Goal: Information Seeking & Learning: Learn about a topic

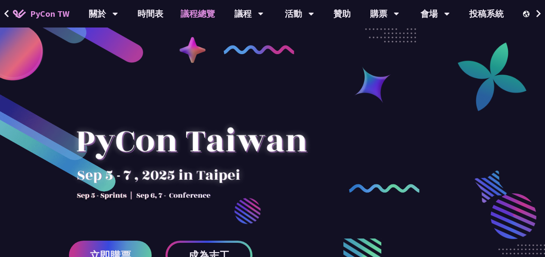
click at [182, 11] on link "議程總覽" at bounding box center [198, 14] width 52 height 28
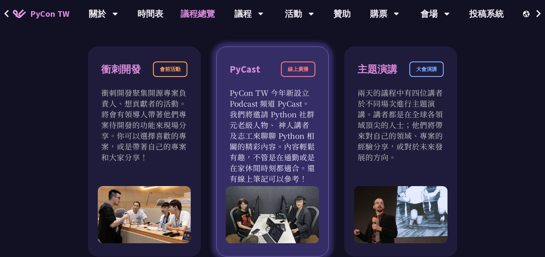
scroll to position [301, 0]
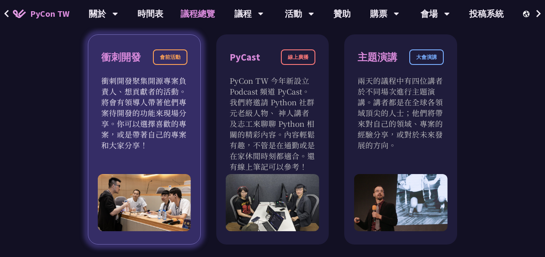
click at [167, 58] on div "會前活動" at bounding box center [170, 57] width 34 height 15
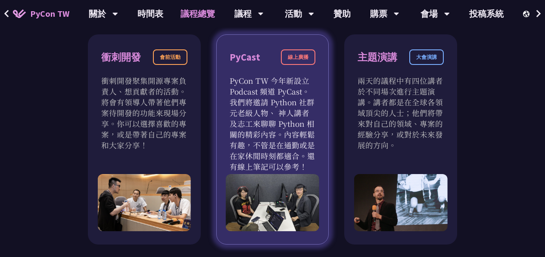
click at [293, 58] on div "線上廣播" at bounding box center [298, 57] width 34 height 15
click at [247, 57] on div "PyCast" at bounding box center [244, 57] width 31 height 15
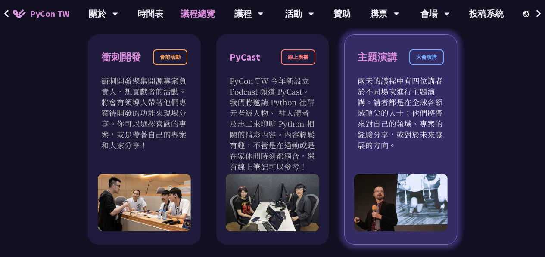
click at [381, 56] on div "主題演講" at bounding box center [377, 57] width 40 height 15
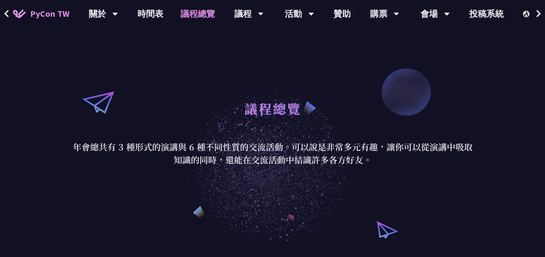
scroll to position [0, 0]
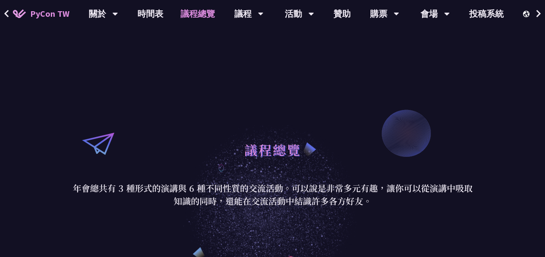
click at [188, 15] on link "議程總覽" at bounding box center [198, 14] width 52 height 28
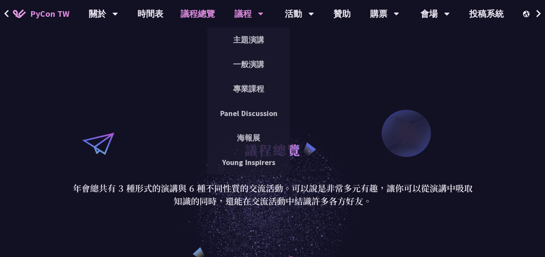
click at [234, 14] on div "議程" at bounding box center [248, 14] width 29 height 28
click at [257, 39] on link "主題演講" at bounding box center [248, 40] width 83 height 20
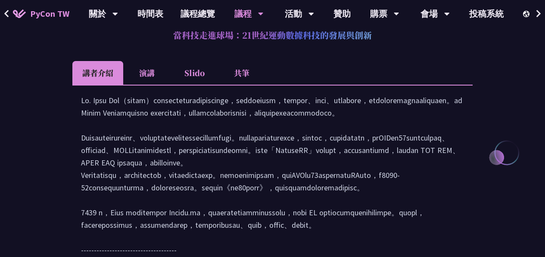
scroll to position [1120, 0]
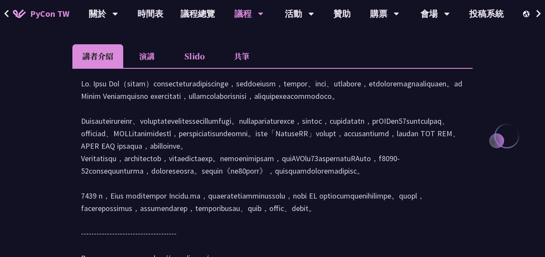
drag, startPoint x: 408, startPoint y: 133, endPoint x: 419, endPoint y: 133, distance: 11.2
click at [420, 132] on div at bounding box center [272, 181] width 383 height 208
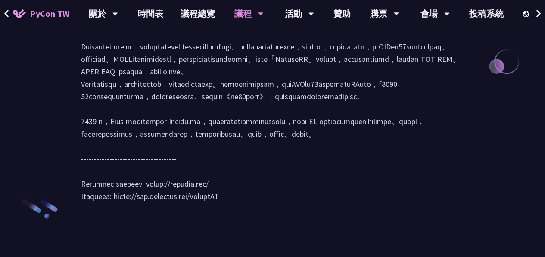
scroll to position [1249, 0]
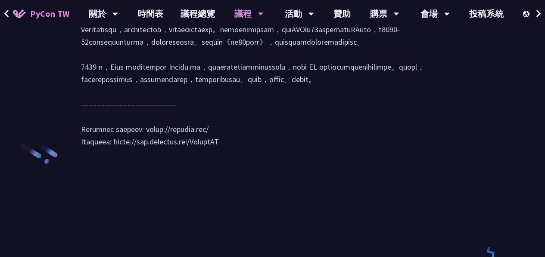
drag, startPoint x: 189, startPoint y: 141, endPoint x: 243, endPoint y: 142, distance: 53.4
click at [242, 142] on div at bounding box center [272, 52] width 383 height 208
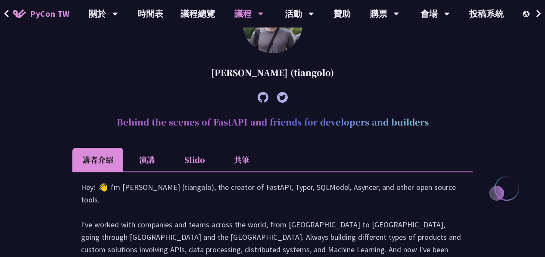
scroll to position [206, 0]
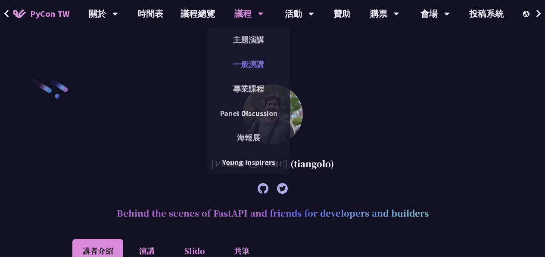
click at [247, 62] on link "一般演講" at bounding box center [248, 64] width 83 height 20
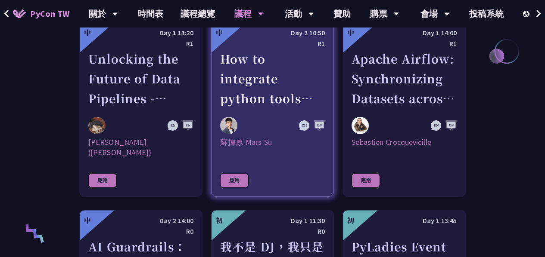
scroll to position [474, 0]
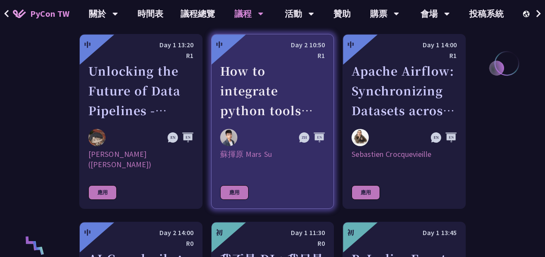
click at [242, 97] on div "How to integrate python tools with Apache Iceberg to build ETLT pipeline on Shi…" at bounding box center [272, 90] width 105 height 59
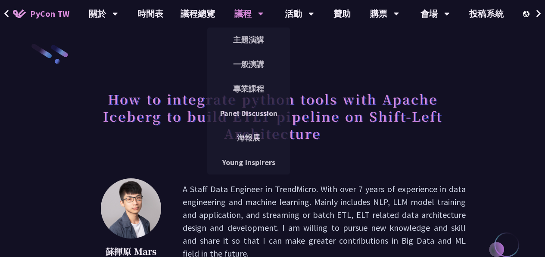
click at [246, 15] on div "議程" at bounding box center [248, 14] width 29 height 28
click at [253, 90] on link "專業課程" at bounding box center [248, 89] width 83 height 20
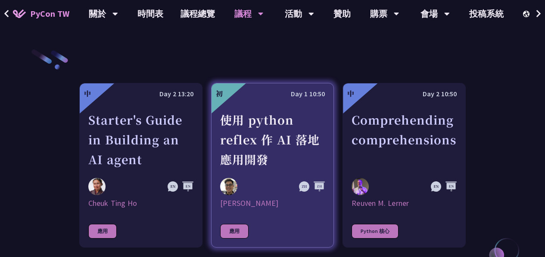
scroll to position [344, 0]
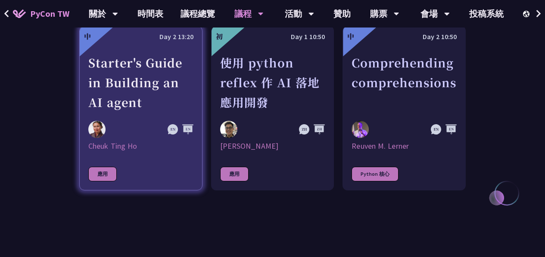
click at [147, 74] on div "Starter's Guide in Building an AI agent" at bounding box center [140, 82] width 105 height 59
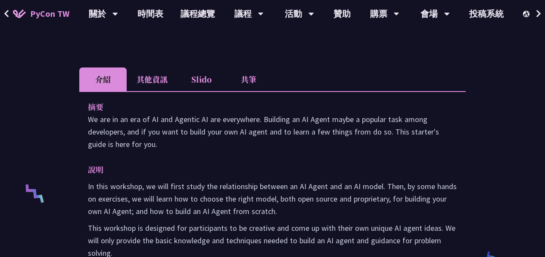
scroll to position [215, 0]
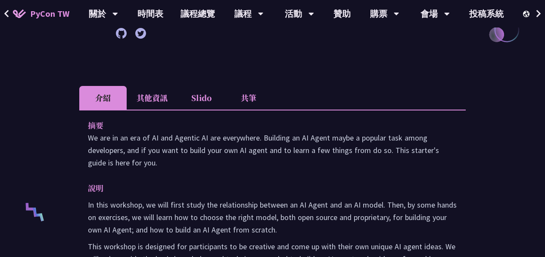
drag, startPoint x: 140, startPoint y: 99, endPoint x: 130, endPoint y: 94, distance: 11.0
click at [130, 94] on li "其他資訊" at bounding box center [152, 98] width 51 height 24
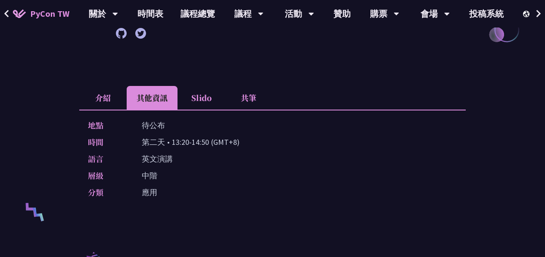
click at [200, 103] on li "Slido" at bounding box center [200, 98] width 47 height 24
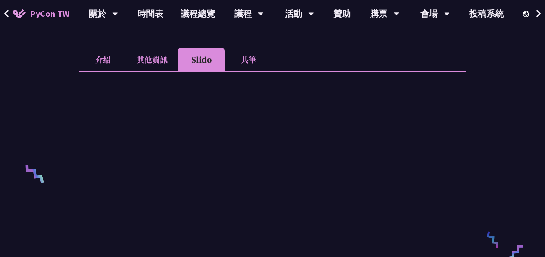
scroll to position [172, 0]
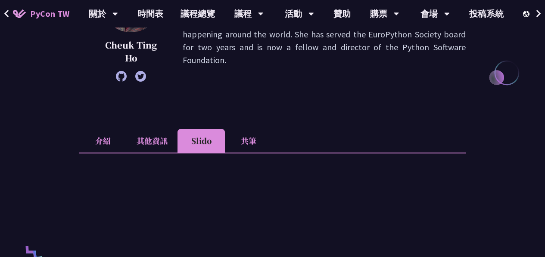
drag, startPoint x: 254, startPoint y: 142, endPoint x: 249, endPoint y: 139, distance: 5.8
click at [248, 139] on li "共筆" at bounding box center [248, 141] width 47 height 24
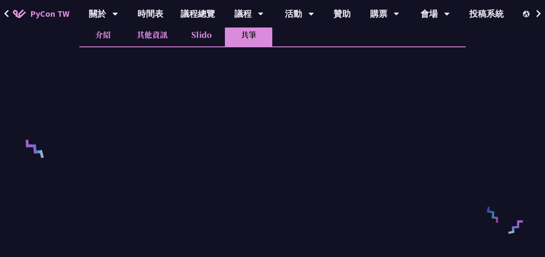
scroll to position [258, 0]
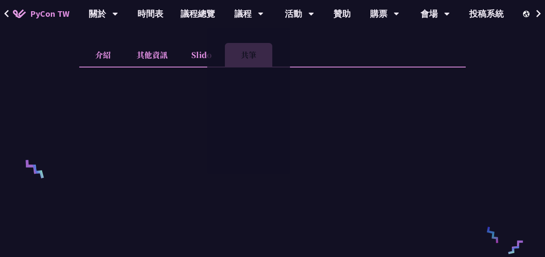
click at [200, 56] on li "Slido" at bounding box center [200, 55] width 47 height 24
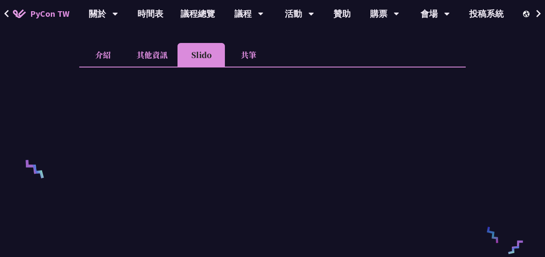
click at [251, 53] on li "共筆" at bounding box center [248, 55] width 47 height 24
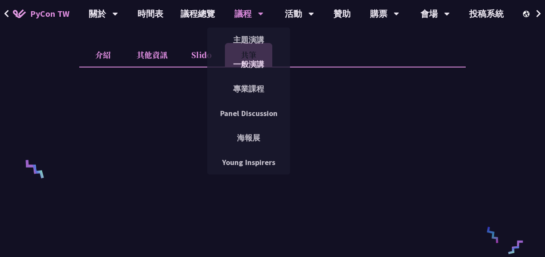
click at [247, 15] on div "議程" at bounding box center [248, 14] width 29 height 28
click at [254, 91] on link "專業課程" at bounding box center [248, 89] width 83 height 20
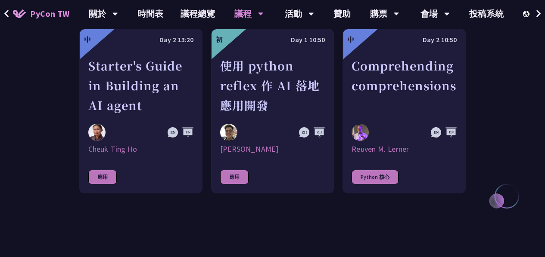
scroll to position [344, 0]
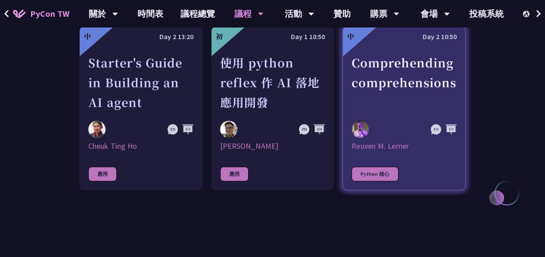
click at [430, 94] on div "Comprehending comprehensions" at bounding box center [403, 82] width 105 height 59
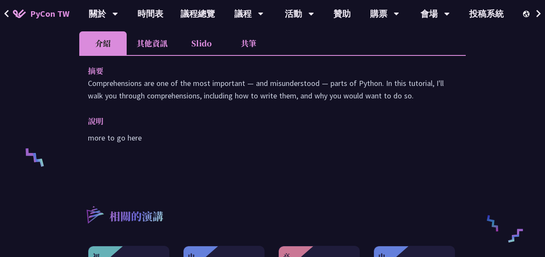
scroll to position [258, 0]
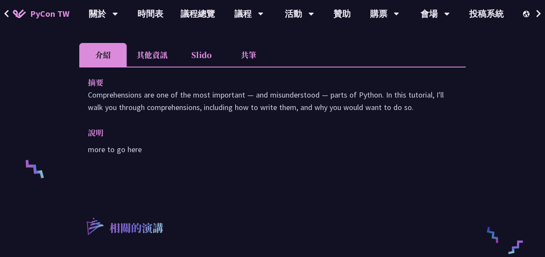
click at [135, 151] on p "more to go here" at bounding box center [272, 149] width 369 height 12
click at [161, 52] on li "其他資訊" at bounding box center [152, 55] width 51 height 24
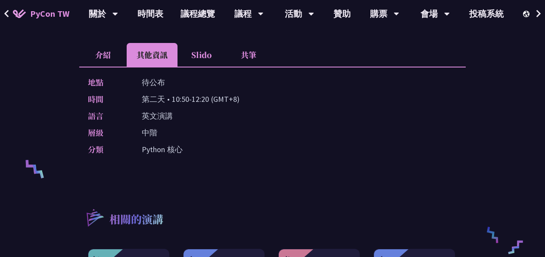
click at [217, 53] on li "Slido" at bounding box center [200, 55] width 47 height 24
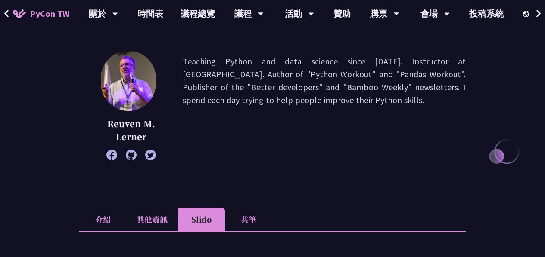
scroll to position [86, 0]
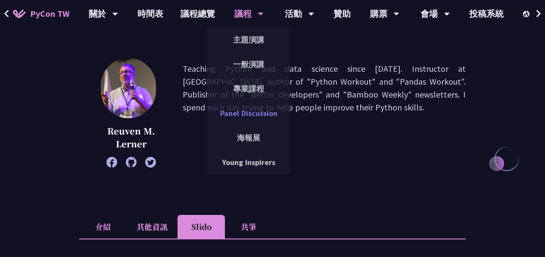
click at [255, 114] on link "Panel Discussion" at bounding box center [248, 113] width 83 height 20
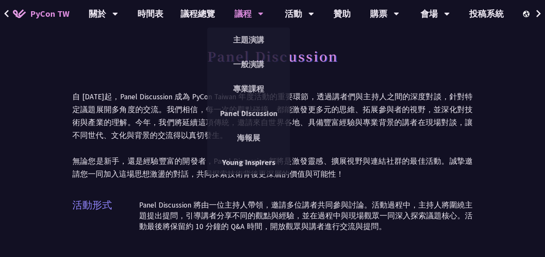
click at [243, 14] on div "議程" at bounding box center [248, 14] width 29 height 28
click at [251, 60] on link "一般演講" at bounding box center [248, 64] width 83 height 20
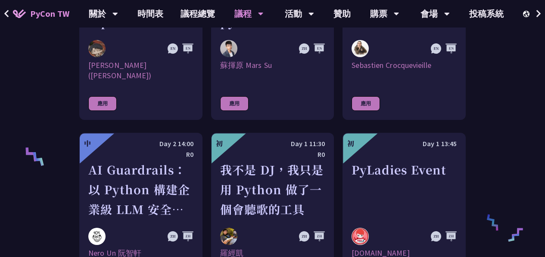
scroll to position [604, 0]
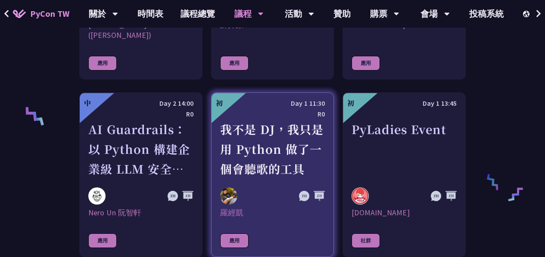
click at [287, 158] on div "我不是 DJ，我只是用 Python 做了一個會聽歌的工具" at bounding box center [272, 149] width 105 height 59
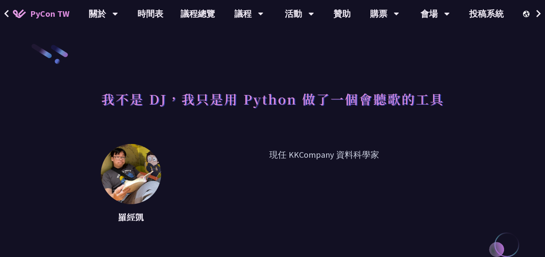
scroll to position [86, 0]
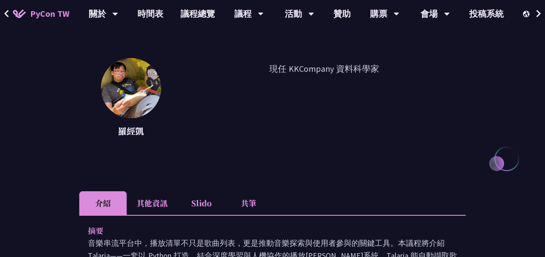
click at [152, 198] on li "其他資訊" at bounding box center [152, 204] width 51 height 24
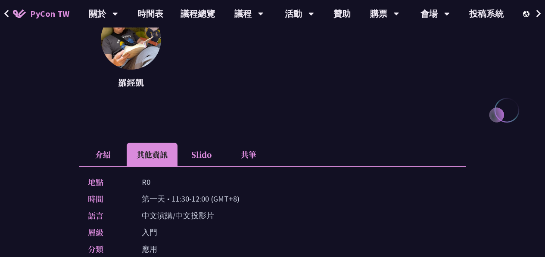
scroll to position [215, 0]
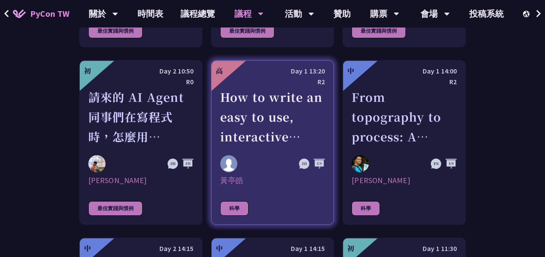
scroll to position [2288, 0]
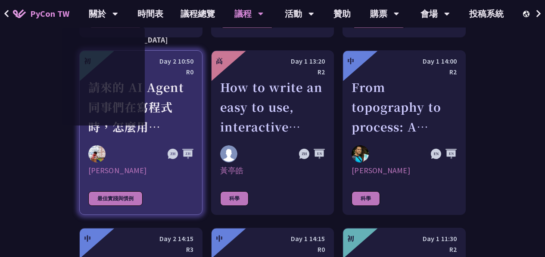
click at [148, 77] on div "請來的 AI Agent 同事們在寫程式時，怎麼用 [MEDICAL_DATA] 去除各種幻想與盲點" at bounding box center [140, 106] width 105 height 59
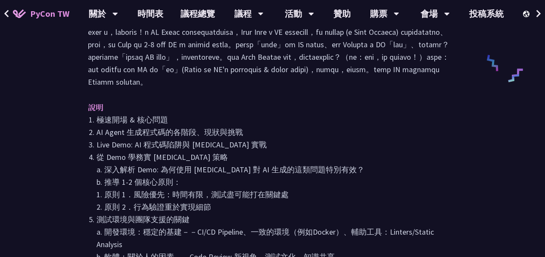
scroll to position [474, 0]
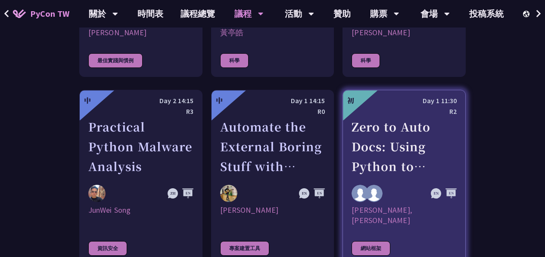
scroll to position [2415, 0]
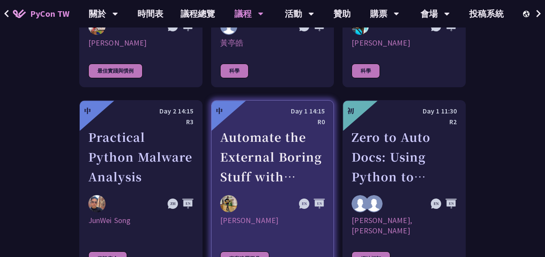
click at [282, 127] on div "Automate the External Boring Stuff with Python: Exploring Model Context Protoco…" at bounding box center [272, 156] width 105 height 59
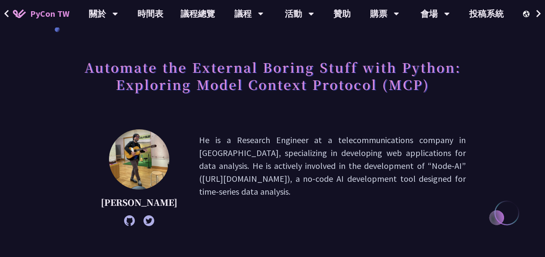
scroll to position [43, 0]
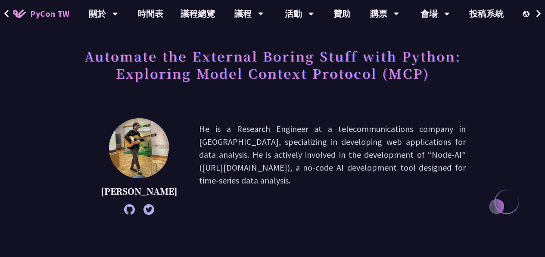
drag, startPoint x: 412, startPoint y: 154, endPoint x: 347, endPoint y: 155, distance: 64.6
click at [347, 155] on p "He is a Research Engineer at a telecommunications company in [GEOGRAPHIC_DATA],…" at bounding box center [332, 167] width 266 height 88
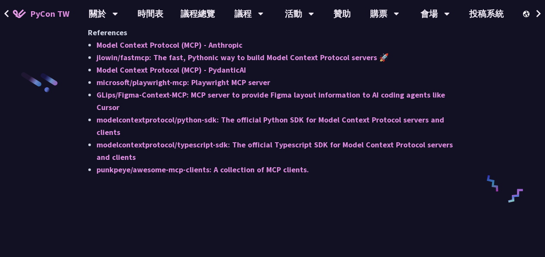
scroll to position [1076, 0]
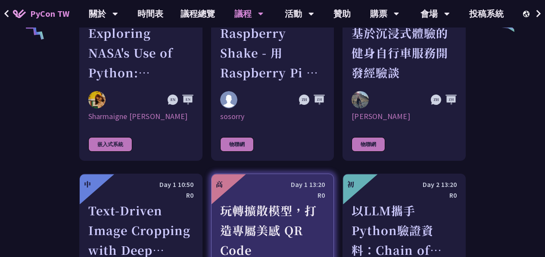
scroll to position [1811, 0]
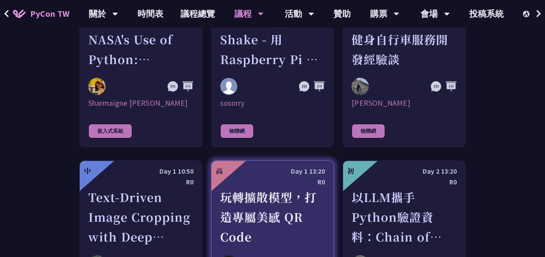
click at [283, 188] on div "玩轉擴散模型，打造專屬美感 QR Code" at bounding box center [272, 217] width 105 height 59
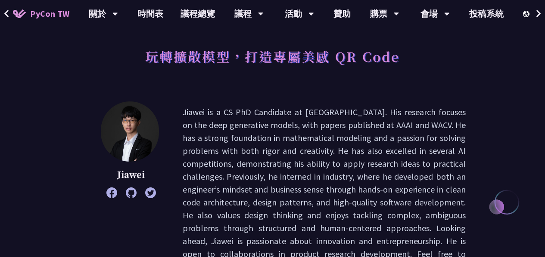
scroll to position [43, 0]
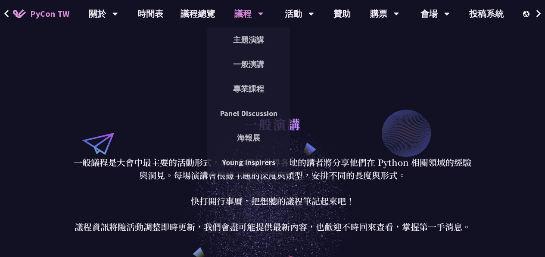
click at [251, 18] on div "議程" at bounding box center [248, 14] width 29 height 28
click at [259, 137] on link "海報展" at bounding box center [248, 138] width 83 height 20
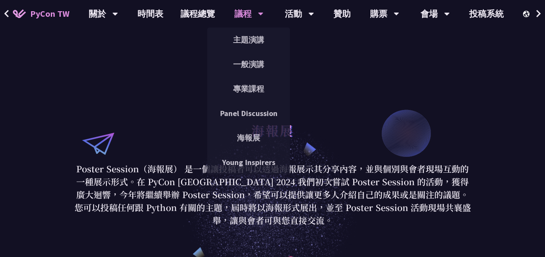
click at [245, 8] on div "議程" at bounding box center [248, 14] width 29 height 28
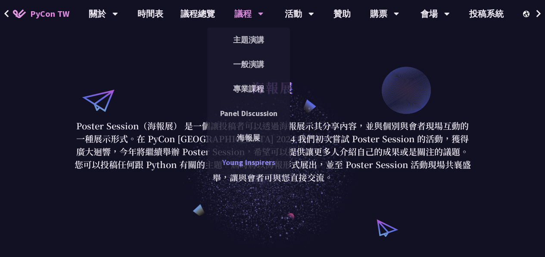
click at [260, 166] on link "Young Inspirers" at bounding box center [248, 162] width 83 height 20
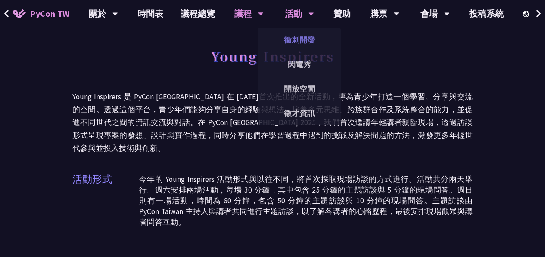
click at [303, 42] on link "衝刺開發" at bounding box center [299, 40] width 83 height 20
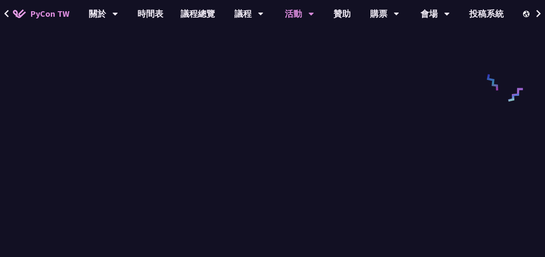
scroll to position [430, 0]
click at [194, 15] on link "議程總覽" at bounding box center [198, 14] width 52 height 28
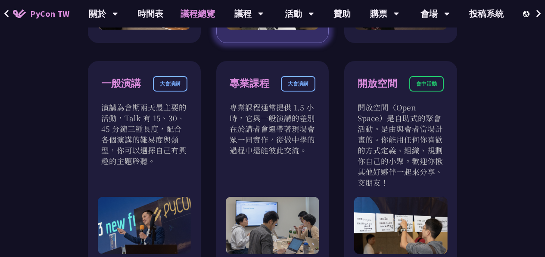
scroll to position [474, 0]
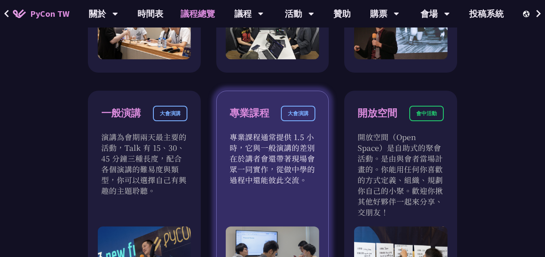
click at [305, 113] on div "大會演講" at bounding box center [298, 113] width 34 height 15
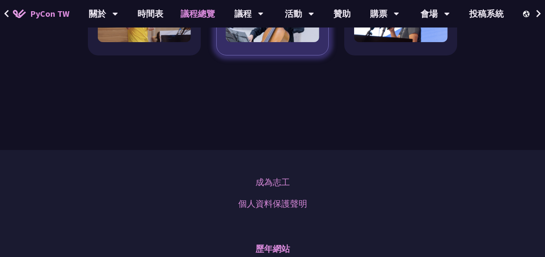
scroll to position [1033, 0]
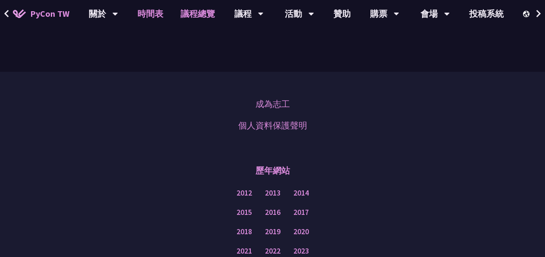
click at [148, 12] on link "時間表" at bounding box center [150, 14] width 43 height 28
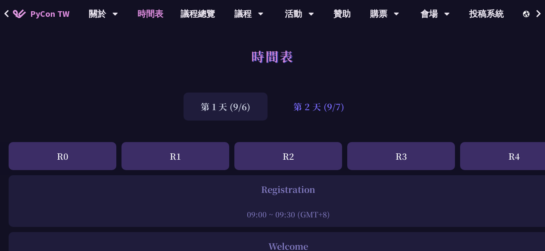
click at [334, 111] on div "第 2 天 (9/7)" at bounding box center [318, 107] width 85 height 28
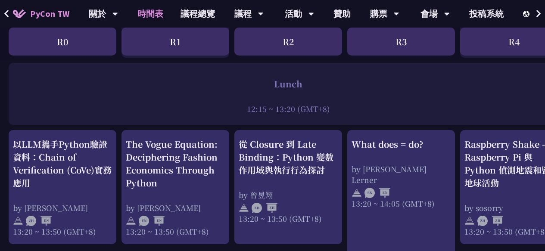
scroll to position [688, 0]
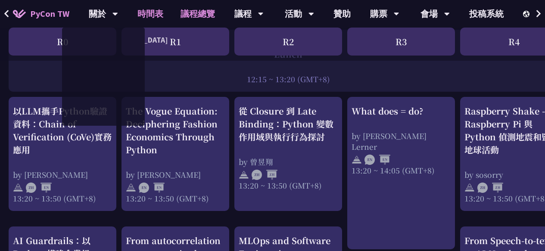
click at [195, 19] on link "議程總覽" at bounding box center [198, 14] width 52 height 28
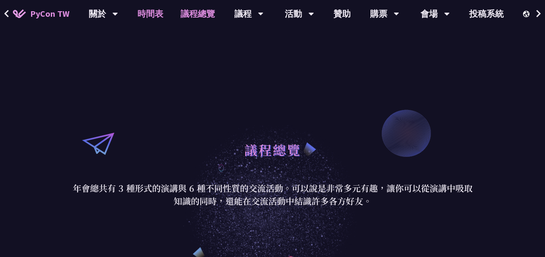
drag, startPoint x: 165, startPoint y: 18, endPoint x: 161, endPoint y: 16, distance: 4.6
click at [161, 16] on link "時間表" at bounding box center [150, 14] width 43 height 28
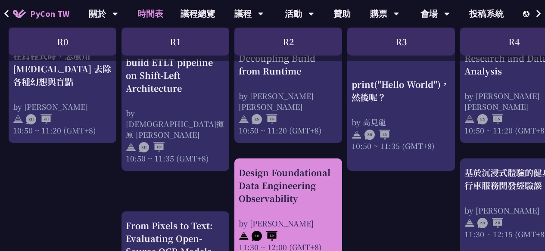
scroll to position [362, 0]
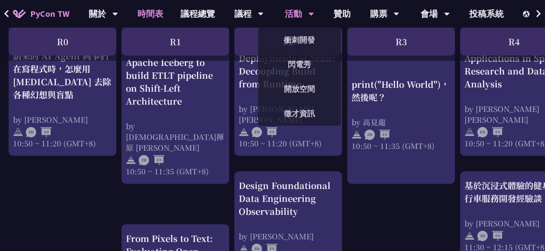
click at [303, 10] on div "活動" at bounding box center [299, 14] width 29 height 28
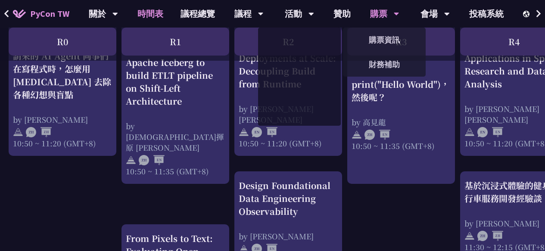
click at [378, 16] on div "購票" at bounding box center [384, 14] width 29 height 28
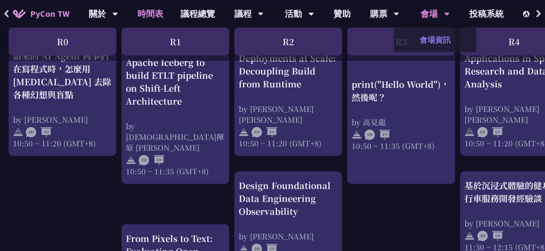
click at [432, 38] on link "會場資訊" at bounding box center [434, 40] width 83 height 20
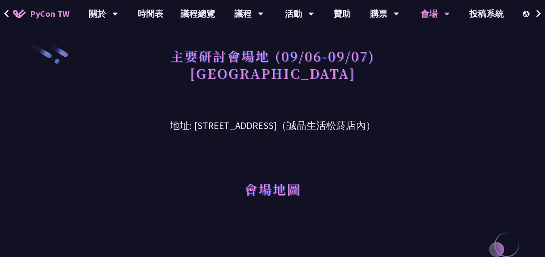
drag, startPoint x: 172, startPoint y: 124, endPoint x: 300, endPoint y: 130, distance: 128.4
click at [300, 130] on h3 "地址: [STREET_ADDRESS]（誠品生活松菸店內）" at bounding box center [272, 119] width 400 height 28
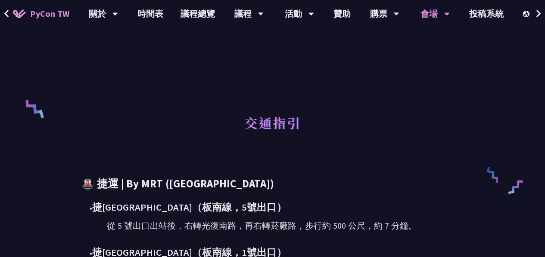
scroll to position [258, 0]
